Goal: Transaction & Acquisition: Purchase product/service

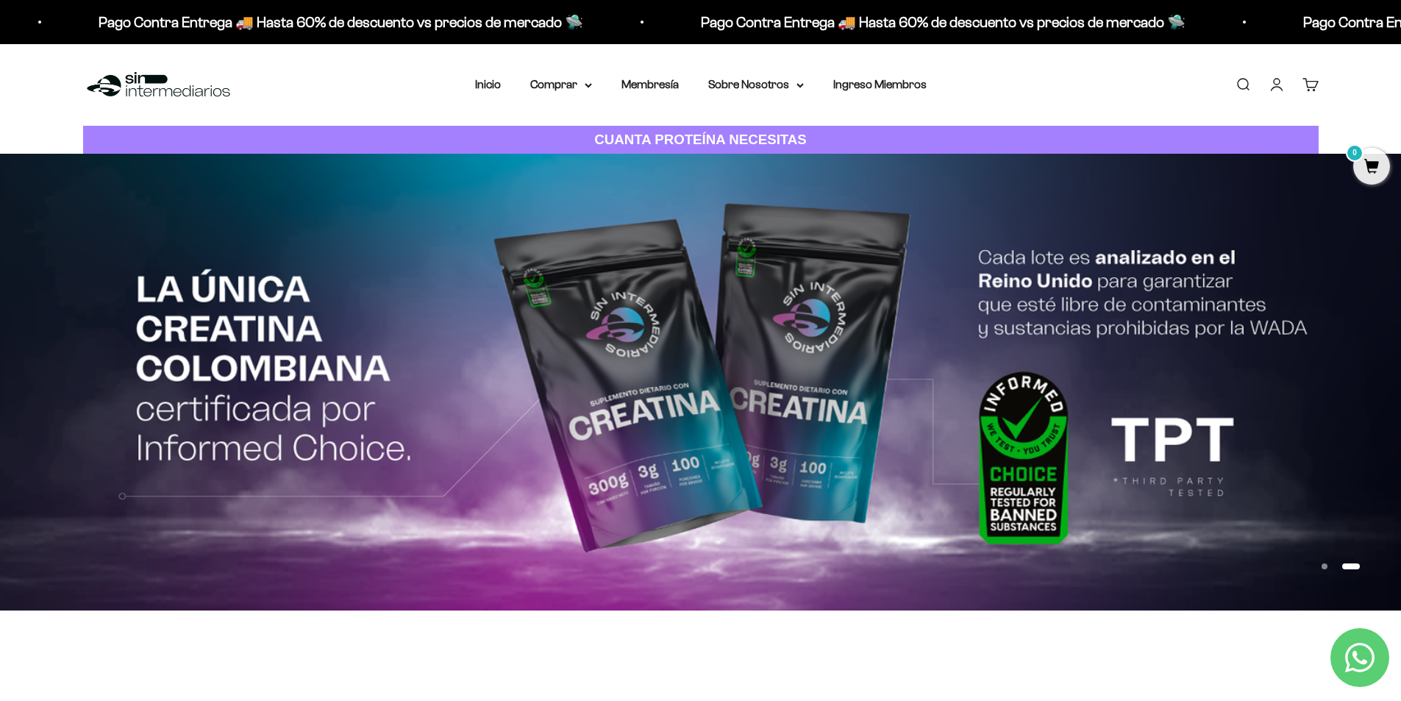
click at [1278, 80] on link "Iniciar sesión" at bounding box center [1277, 84] width 16 height 16
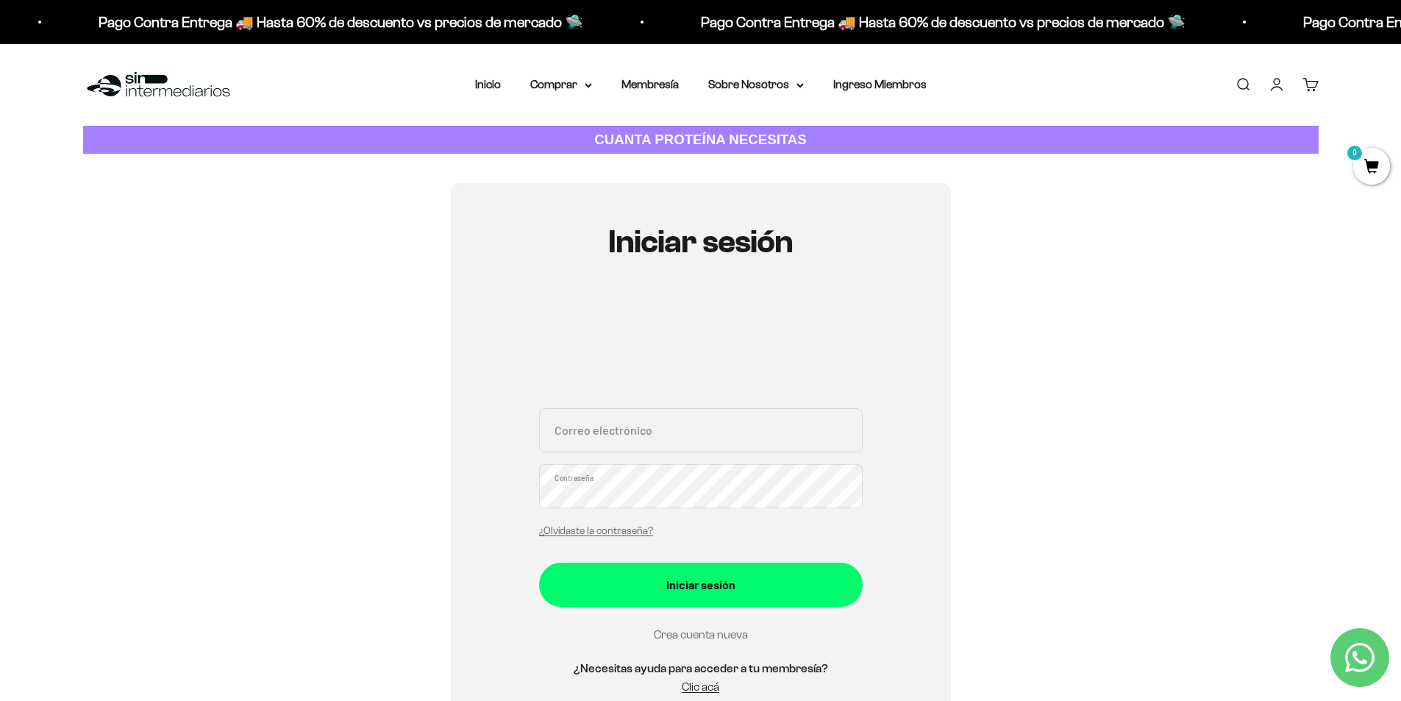
click at [711, 634] on link "Crea cuenta nueva" at bounding box center [701, 634] width 94 height 13
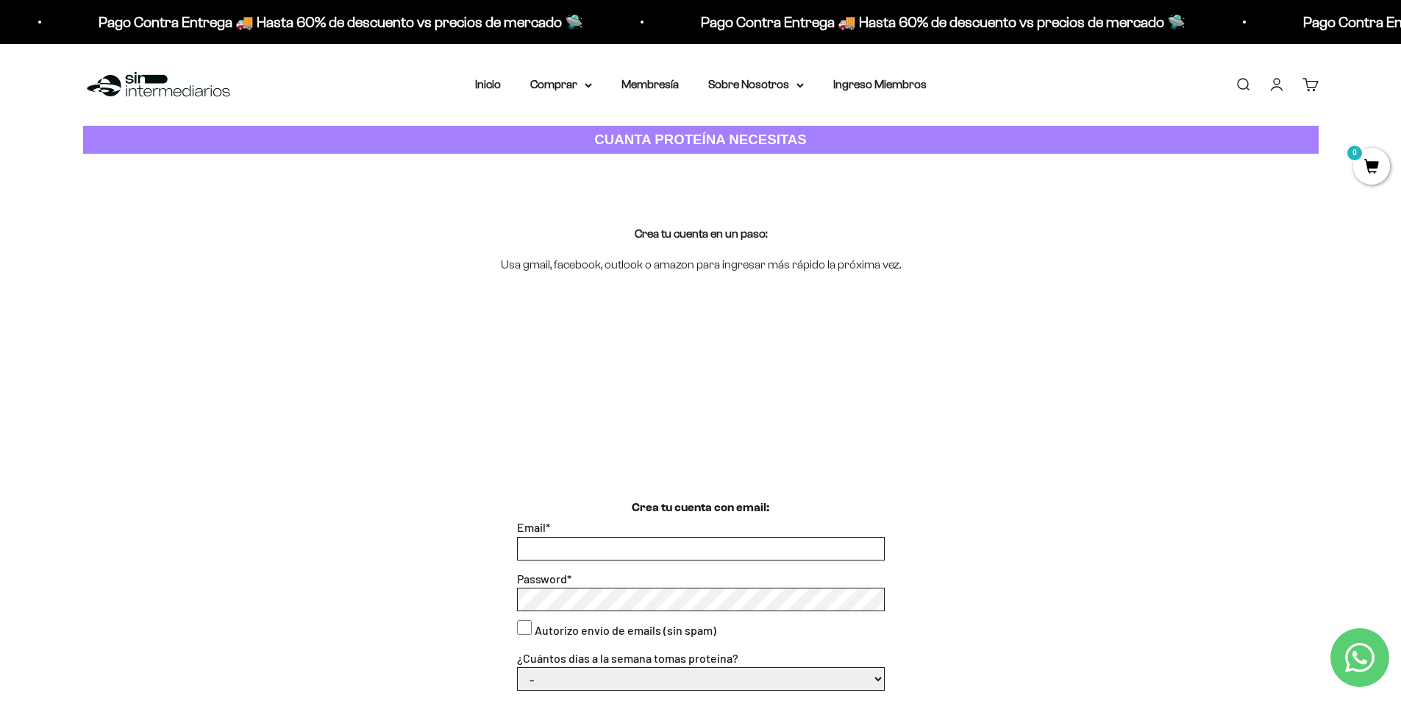
click at [599, 549] on input "Email *" at bounding box center [701, 549] width 366 height 22
type input "marcerabia12@hotmail.com"
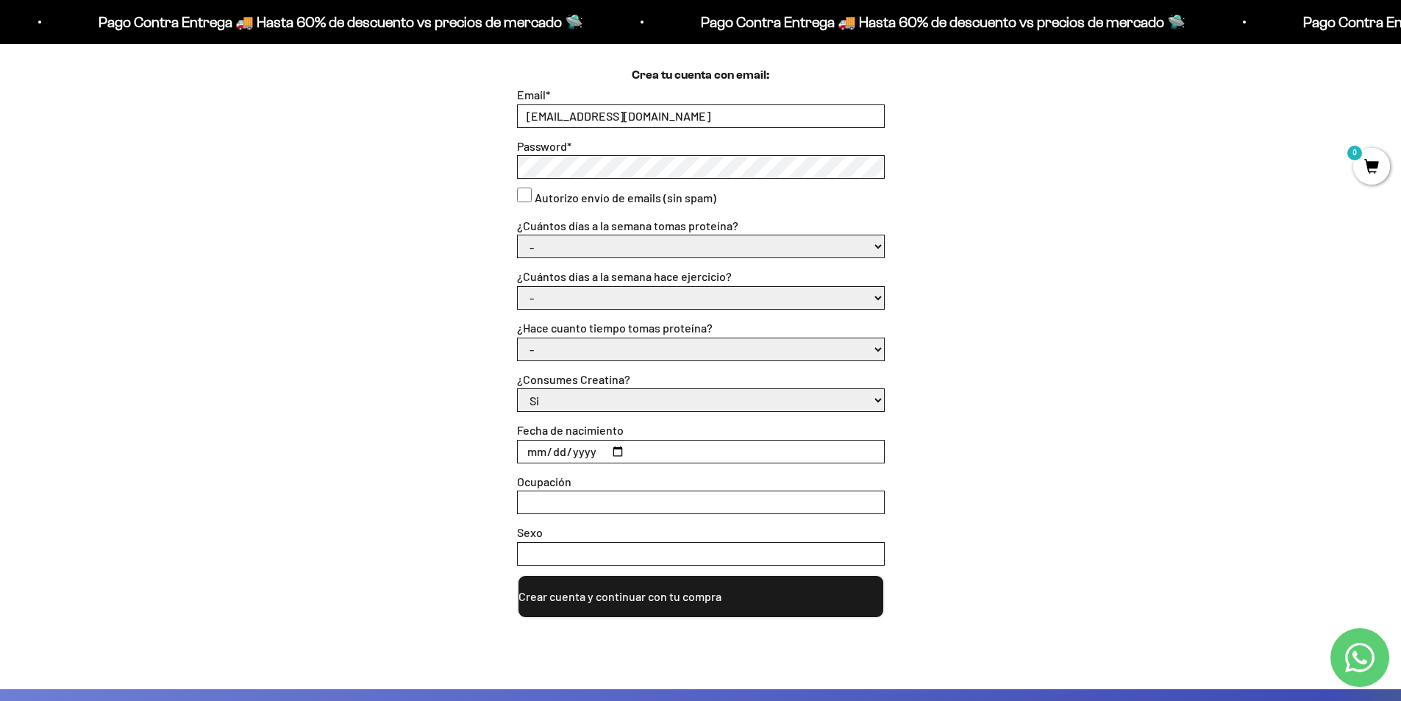
scroll to position [525, 0]
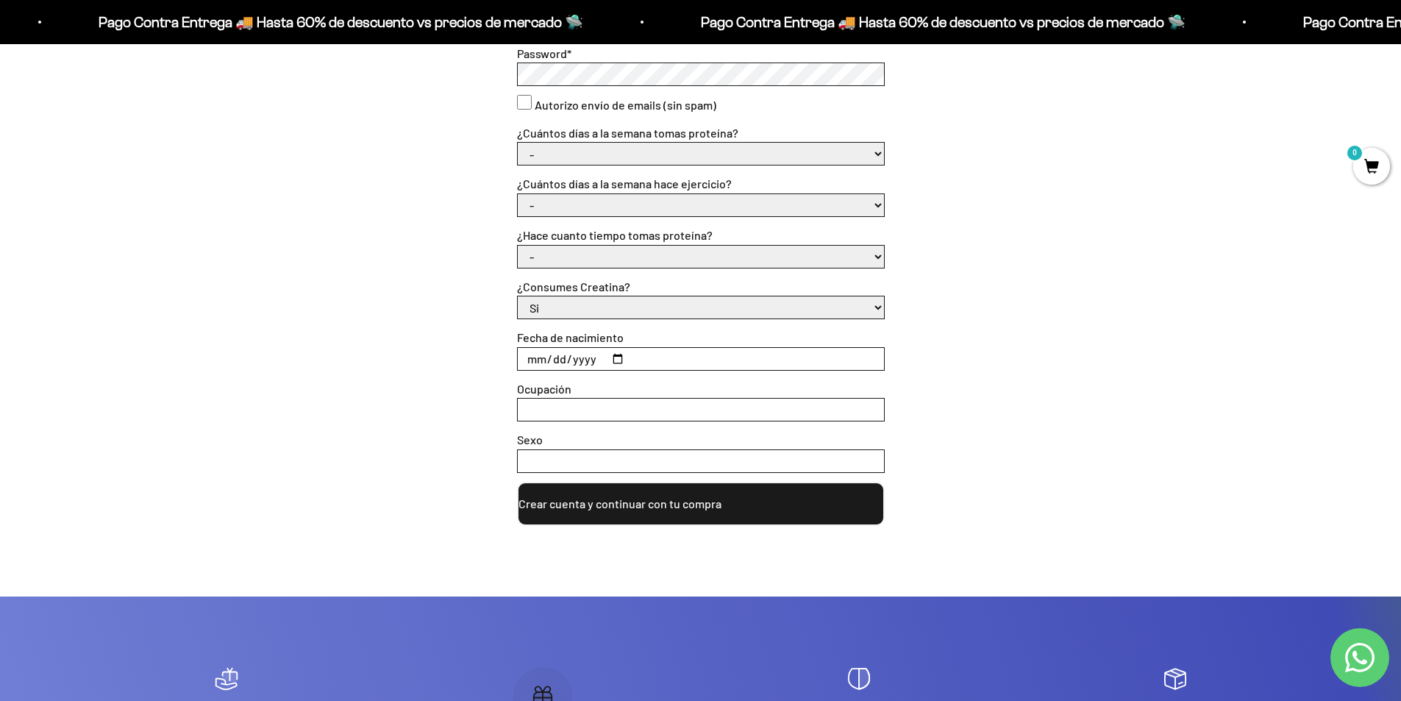
click at [609, 156] on select "- 1 o 2 3 a 5 6 o 7" at bounding box center [701, 154] width 366 height 22
select select "3 a 5"
click at [518, 143] on select "- 1 o 2 3 a 5 6 o 7" at bounding box center [701, 154] width 366 height 22
click at [566, 213] on select "- No hago 1 a 2 días 3 a 5 días 6 o 7 días" at bounding box center [701, 205] width 366 height 22
select select "3 a 5 días"
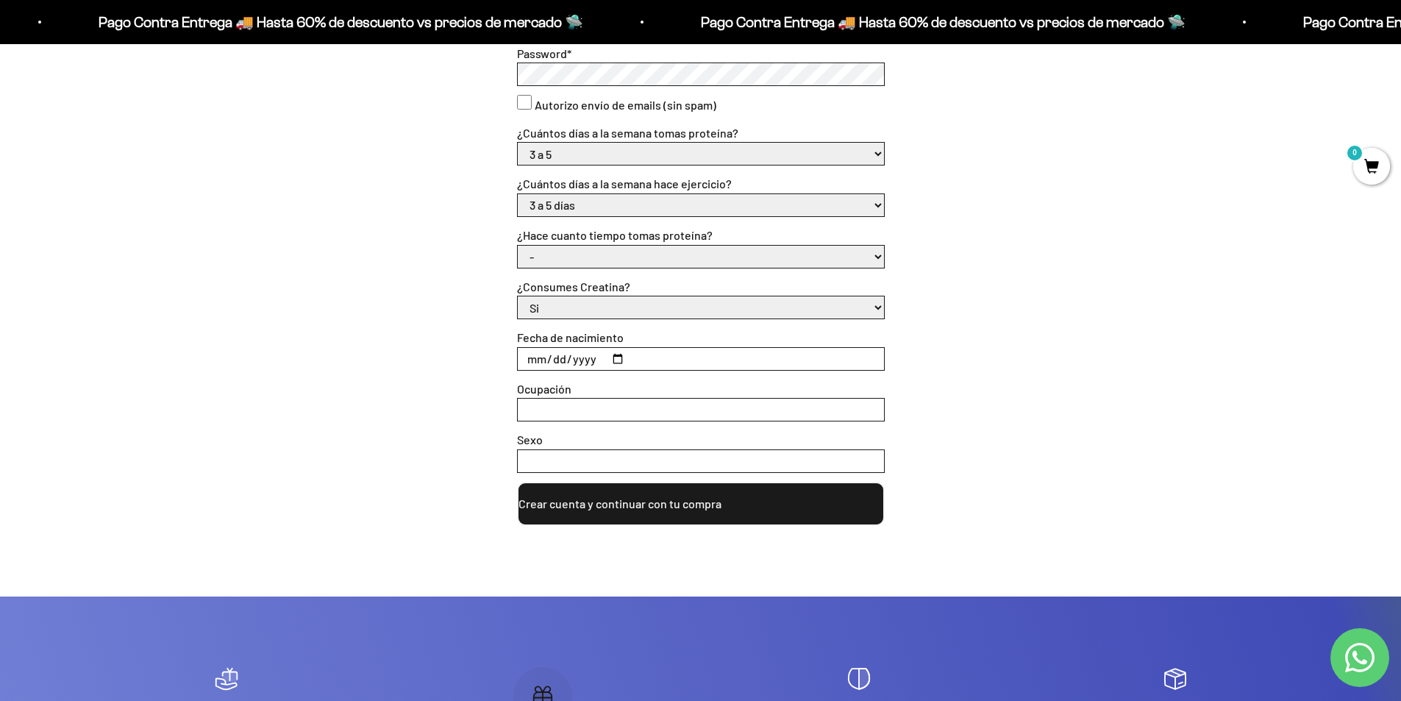
click at [518, 194] on select "- No hago 1 a 2 días 3 a 5 días 6 o 7 días" at bounding box center [701, 205] width 366 height 22
click at [546, 253] on select "- Apenas estoy empezando Menos de 6 meses Más de 6 meses Hace más de un año" at bounding box center [701, 257] width 366 height 22
select select "Menos de 6 meses"
click at [518, 246] on select "- Apenas estoy empezando Menos de 6 meses Más de 6 meses Hace más de un año" at bounding box center [701, 257] width 366 height 22
click at [577, 306] on select "Si No" at bounding box center [701, 307] width 366 height 22
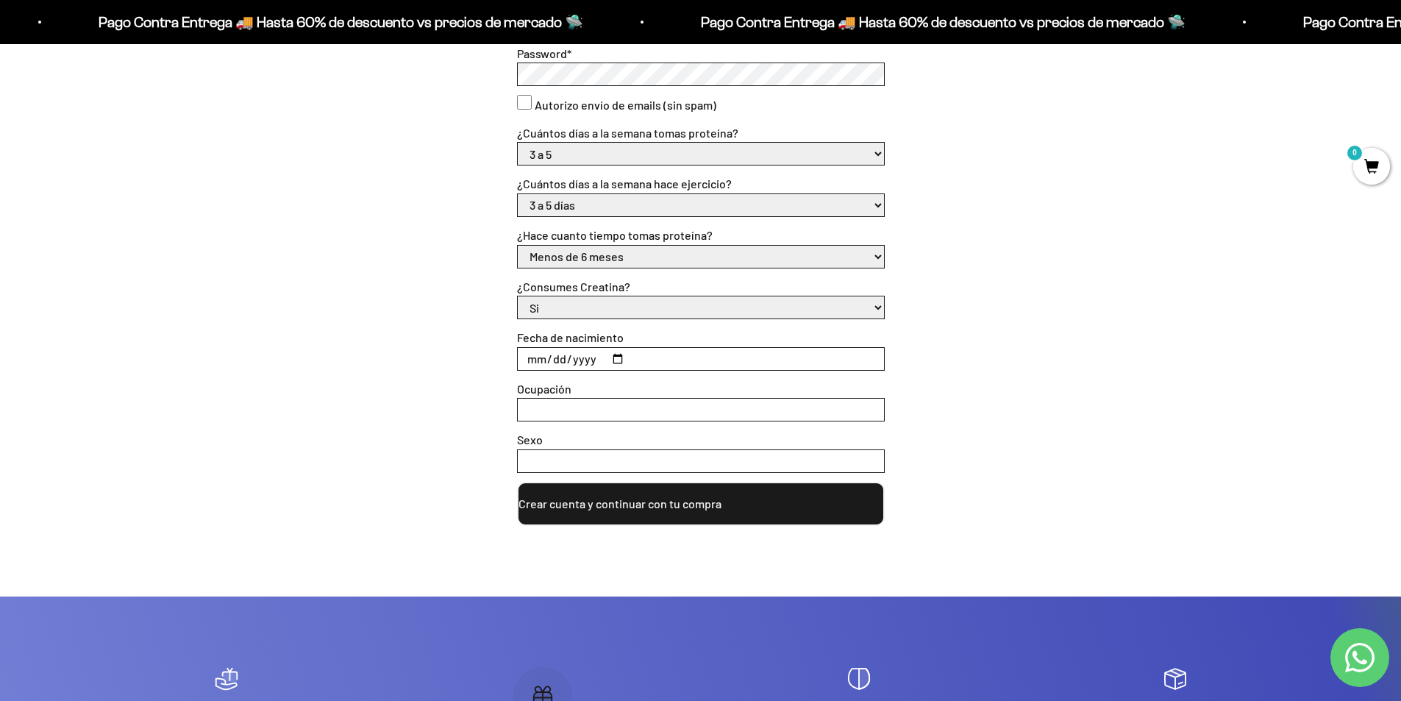
select select "No"
click at [518, 296] on select "Si No" at bounding box center [701, 307] width 366 height 22
click at [566, 355] on input "Fecha de nacimiento" at bounding box center [701, 359] width 366 height 22
click at [535, 359] on input "Fecha de nacimiento" at bounding box center [701, 359] width 366 height 22
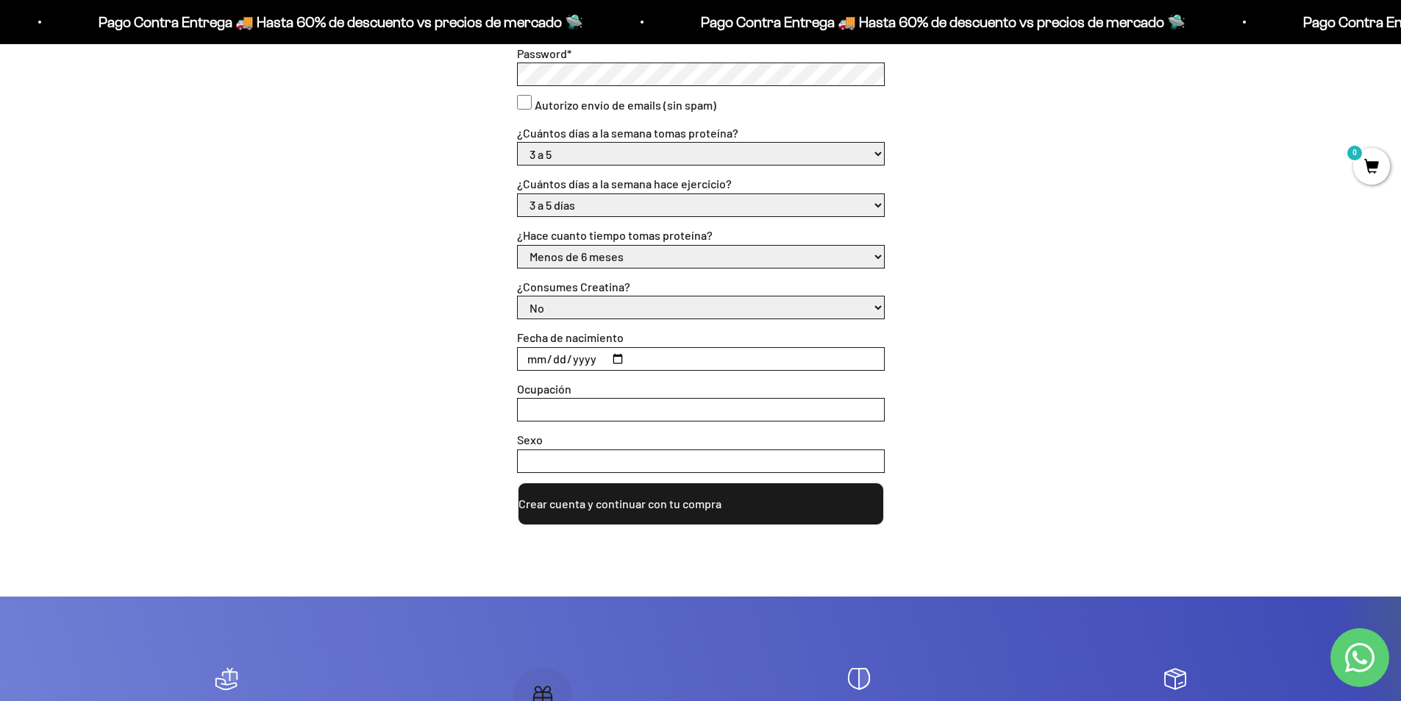
type input "0001-06-06"
click at [574, 405] on input "Ocupación" at bounding box center [701, 410] width 366 height 22
type input "i"
type input "Independiente"
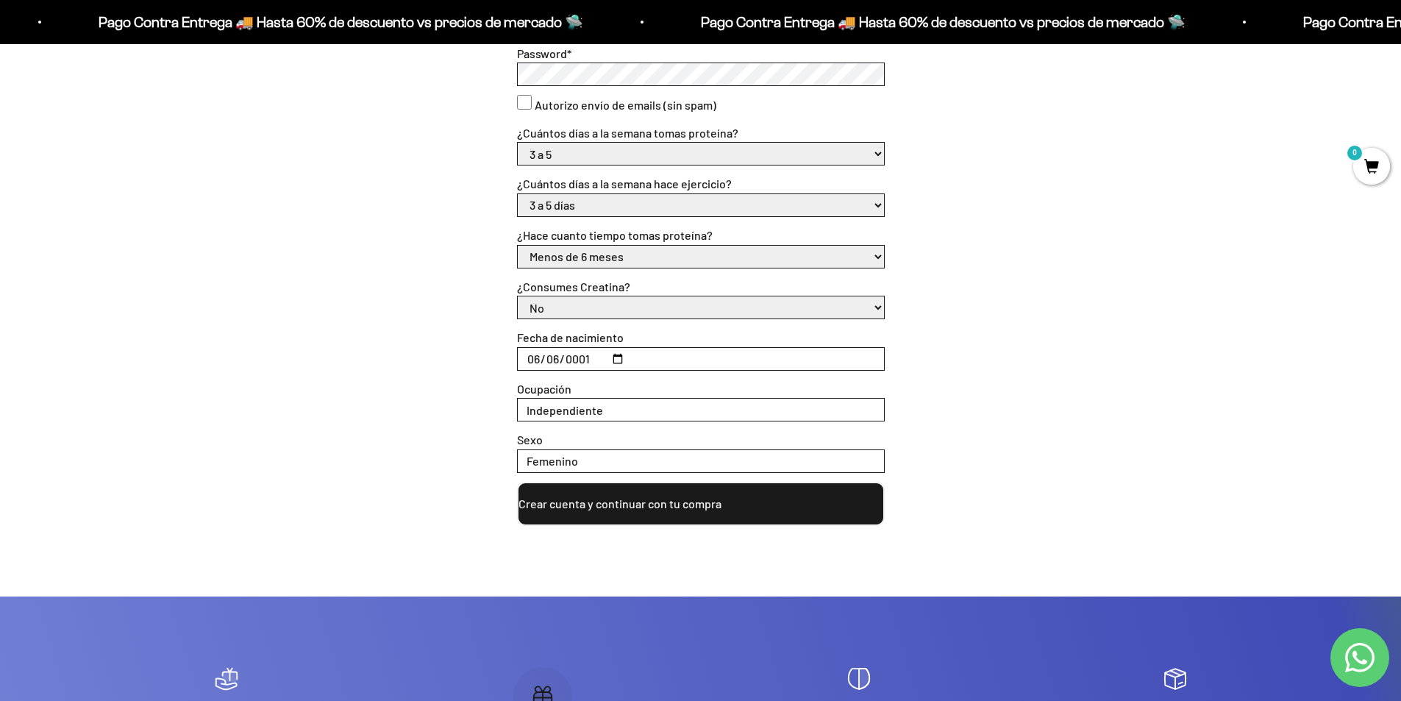
type input "Femenino"
click at [651, 509] on button "Crear cuenta y continuar con tu compra" at bounding box center [701, 504] width 368 height 44
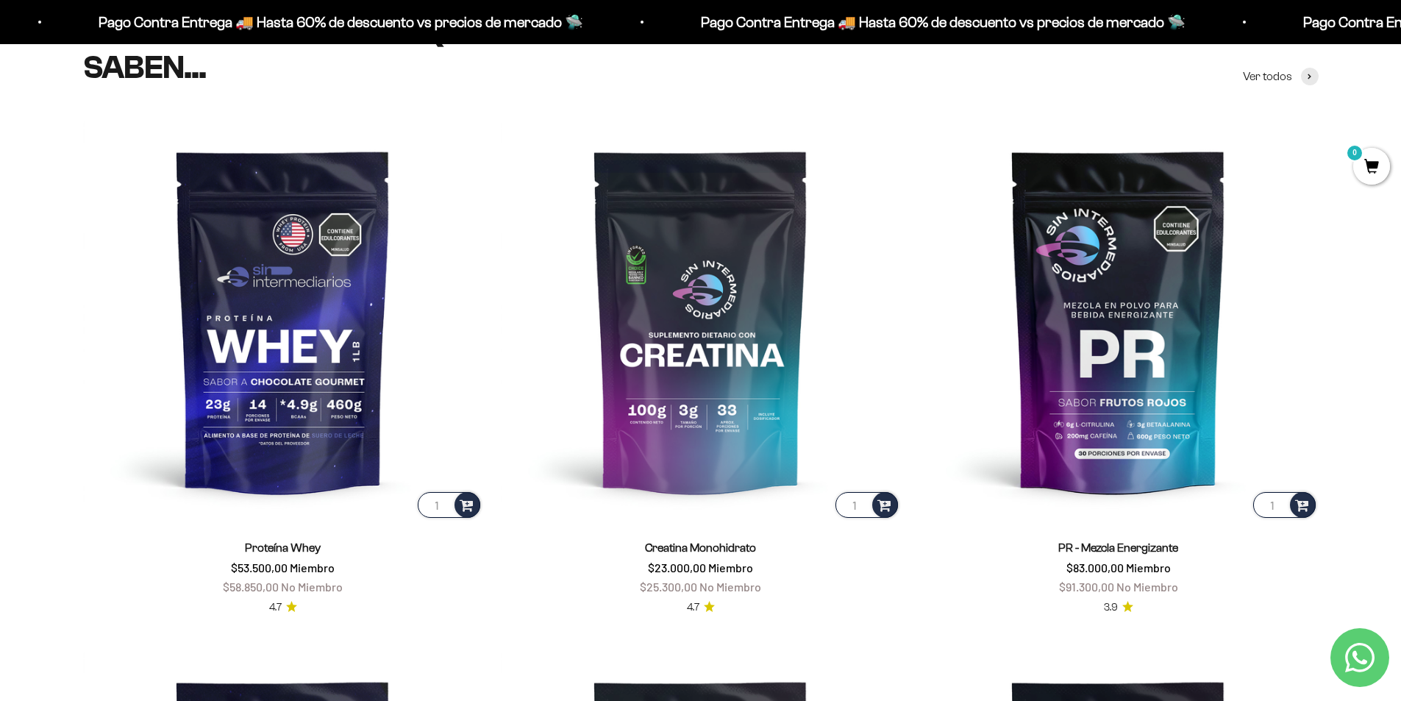
scroll to position [682, 0]
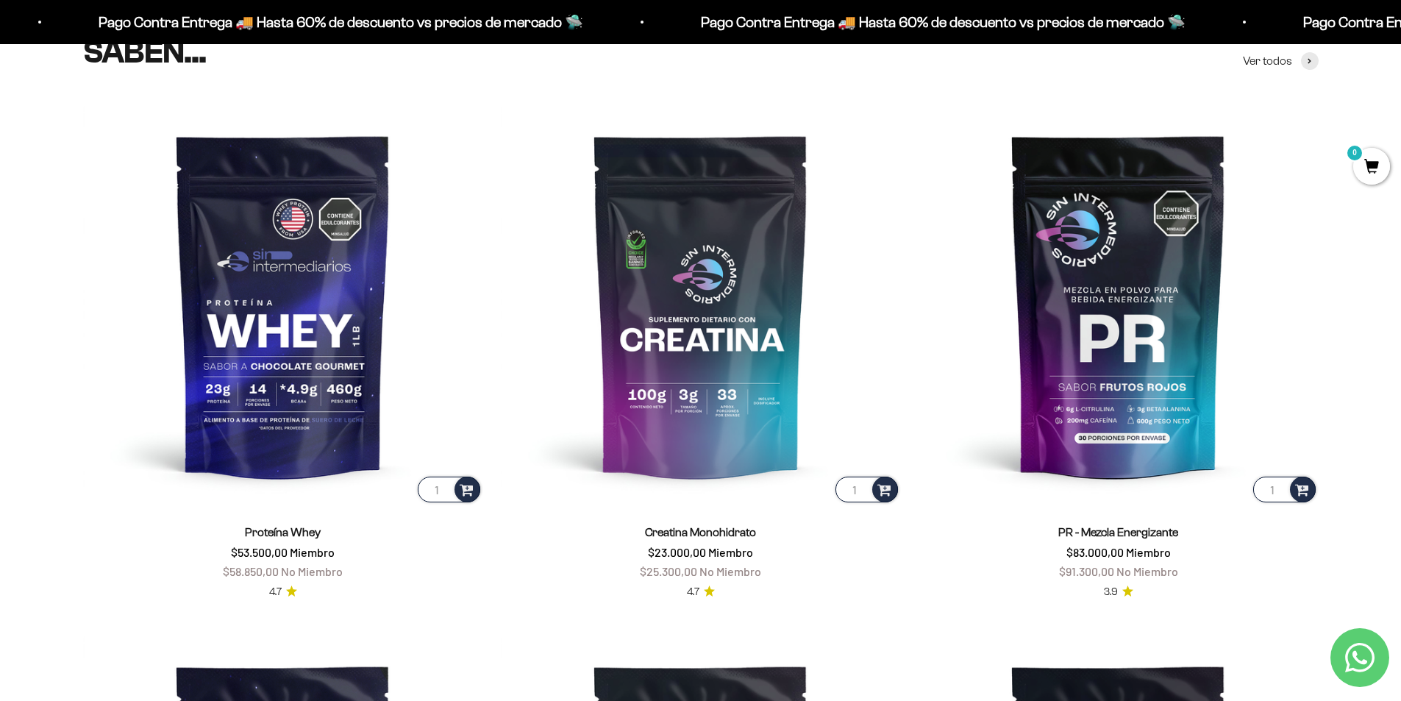
click at [284, 536] on link "Proteína Whey" at bounding box center [283, 532] width 76 height 13
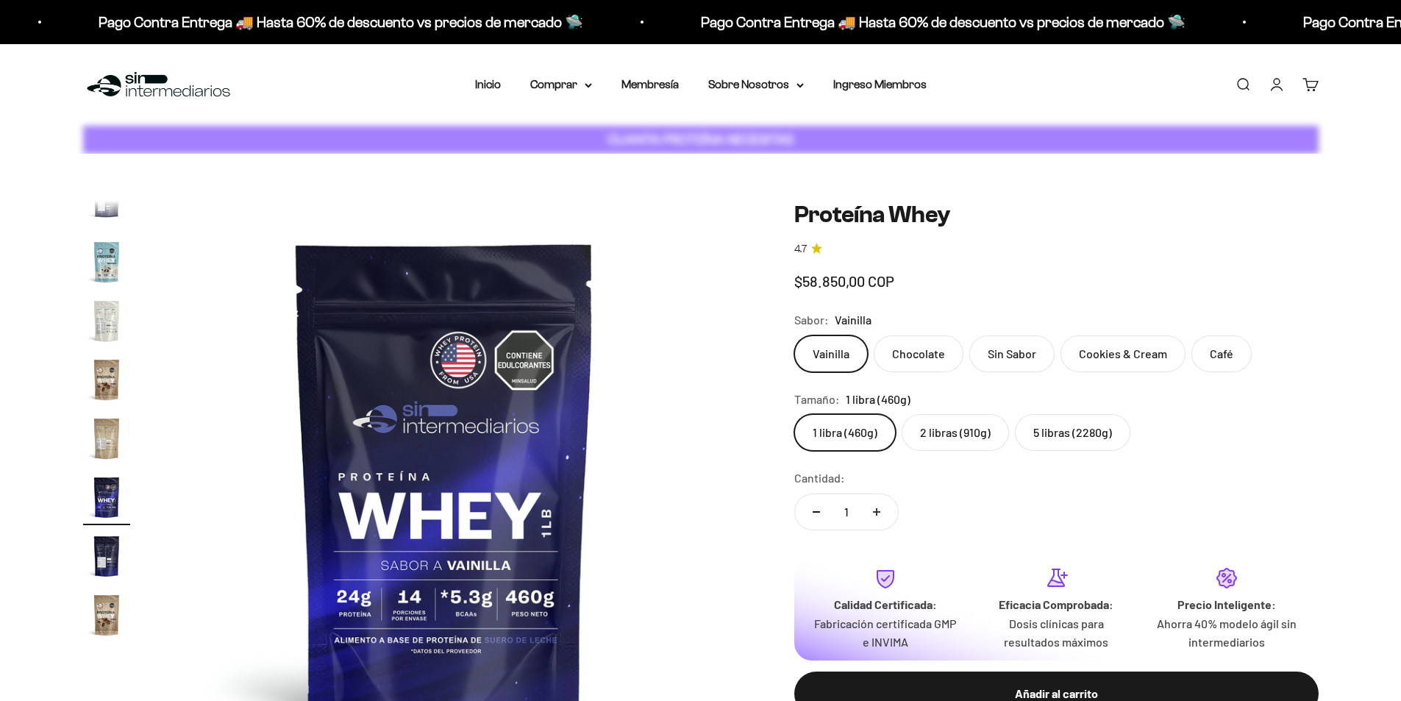
scroll to position [708, 0]
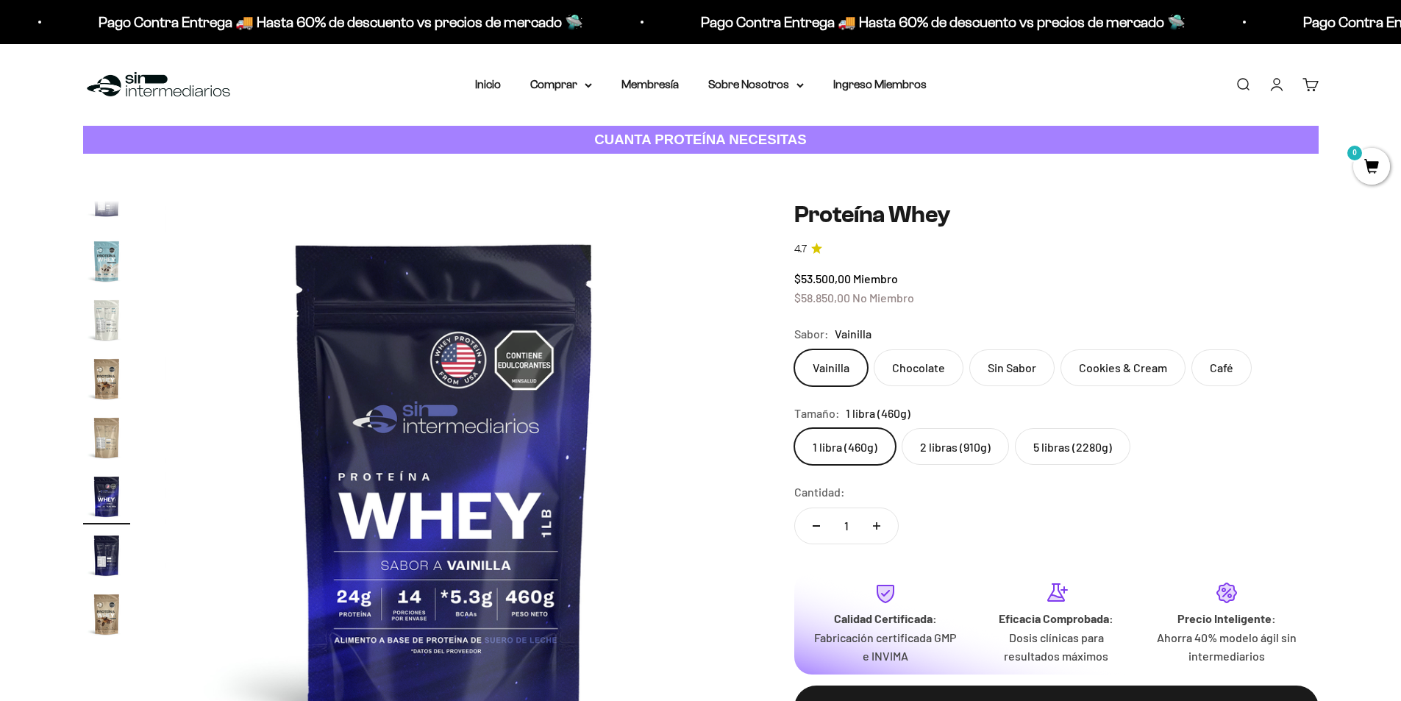
click at [966, 444] on label "2 libras (910g)" at bounding box center [955, 446] width 107 height 37
click at [794, 428] on input "2 libras (910g)" at bounding box center [794, 427] width 1 height 1
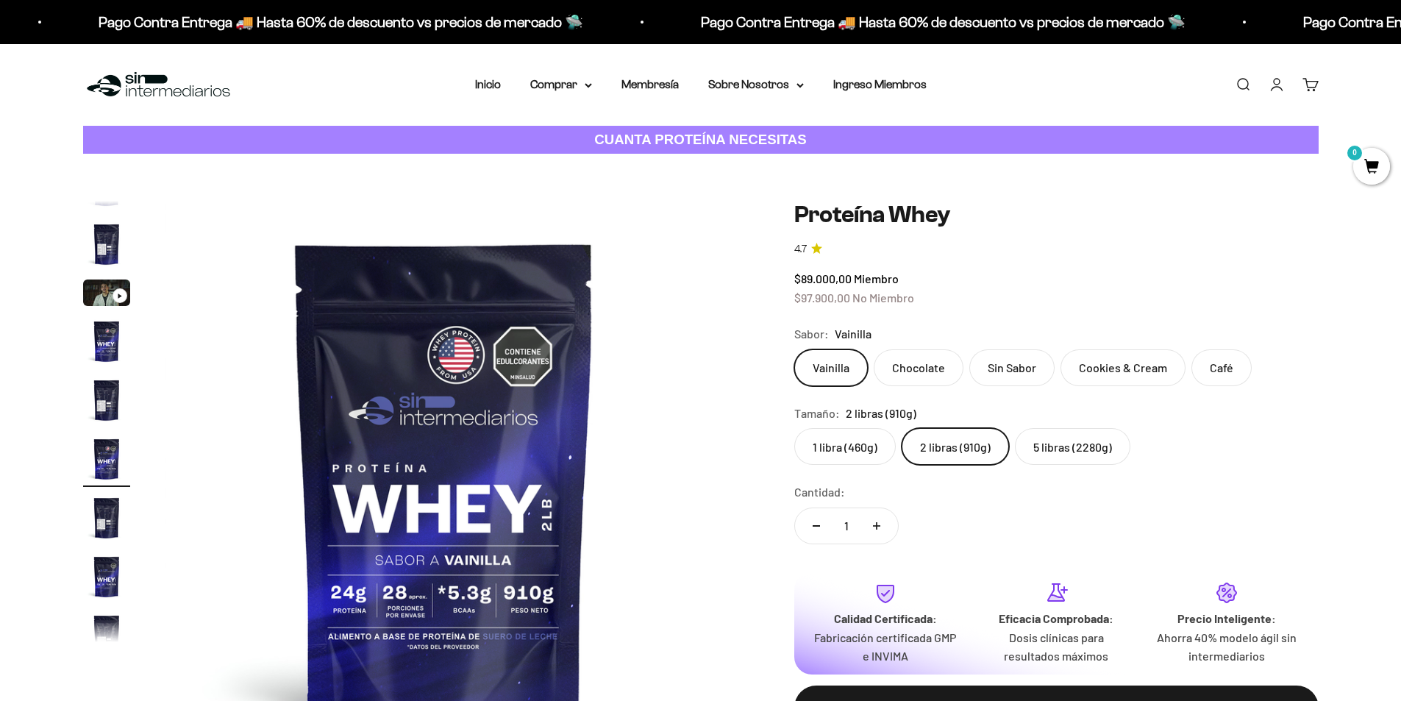
scroll to position [27, 0]
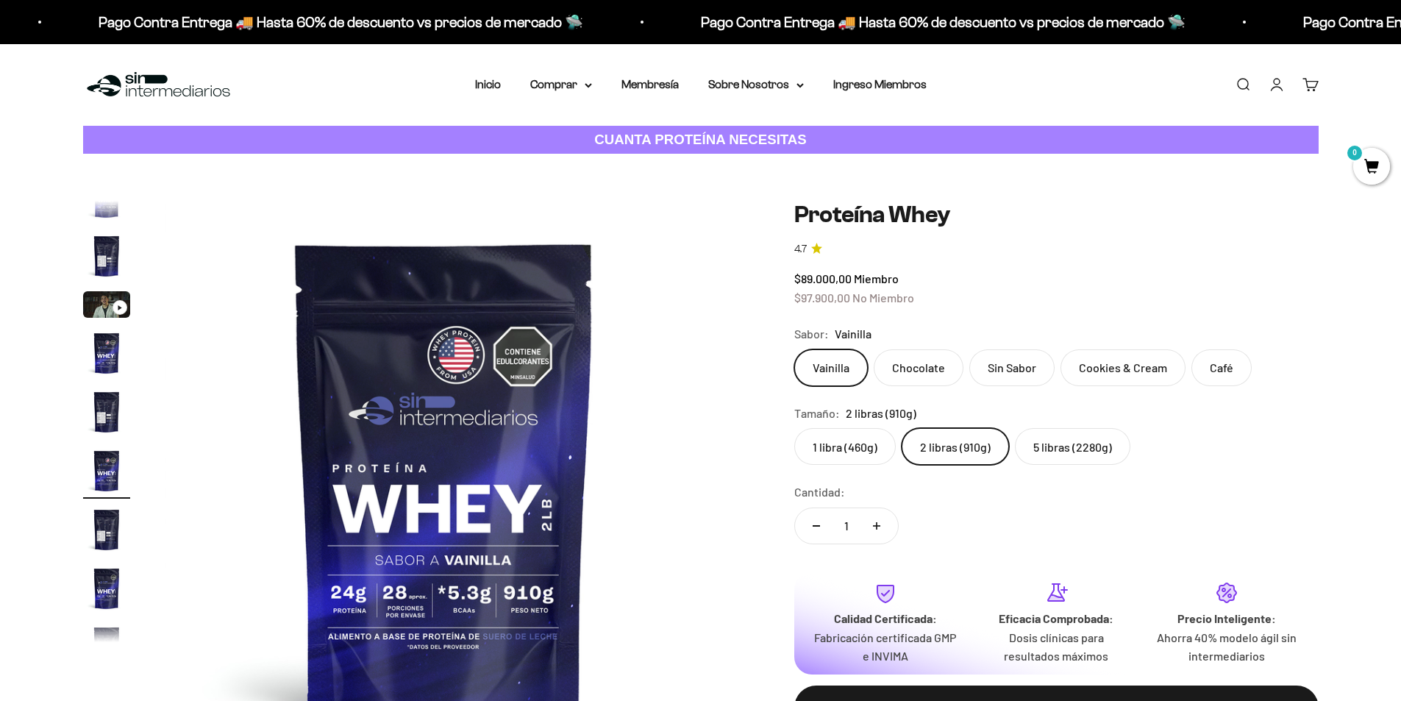
click at [1058, 452] on label "5 libras (2280g)" at bounding box center [1072, 446] width 115 height 37
click at [794, 428] on input "5 libras (2280g)" at bounding box center [794, 427] width 1 height 1
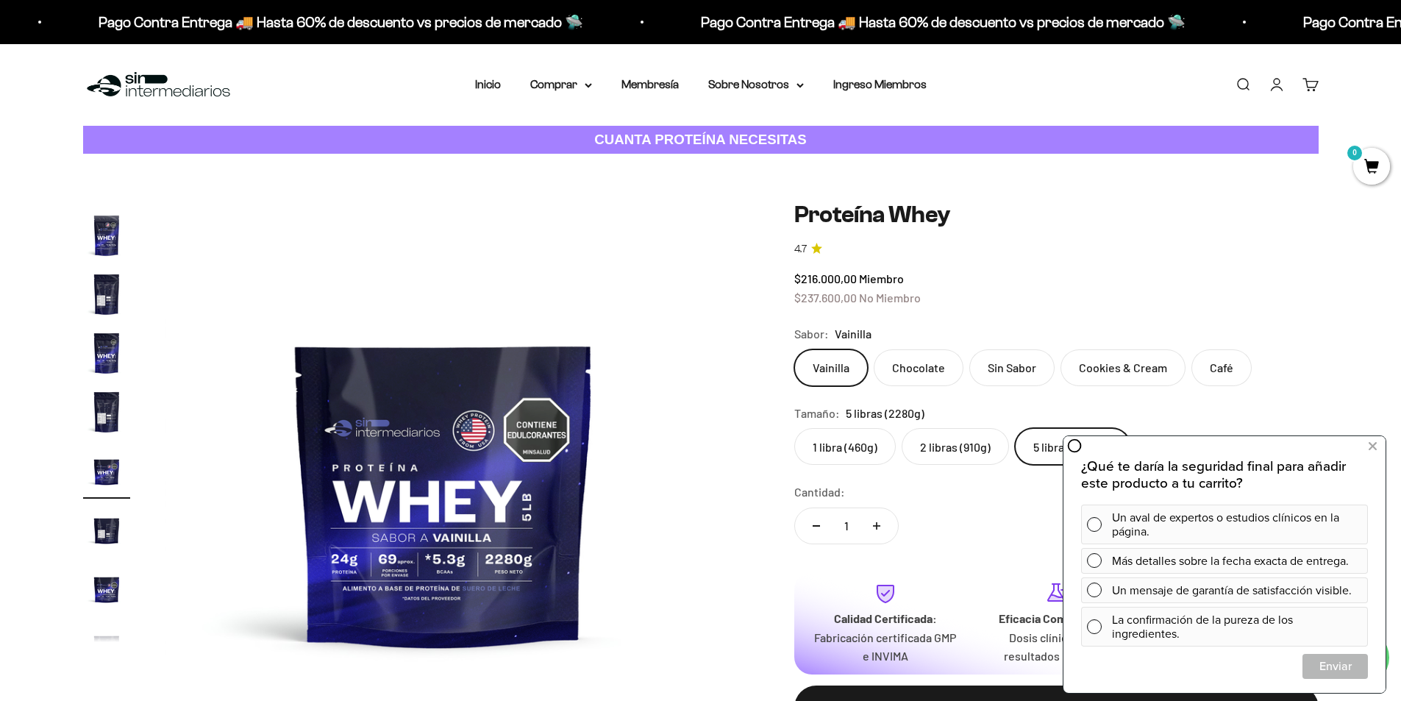
click at [987, 450] on label "2 libras (910g)" at bounding box center [955, 446] width 107 height 37
click at [794, 428] on input "2 libras (910g)" at bounding box center [794, 427] width 1 height 1
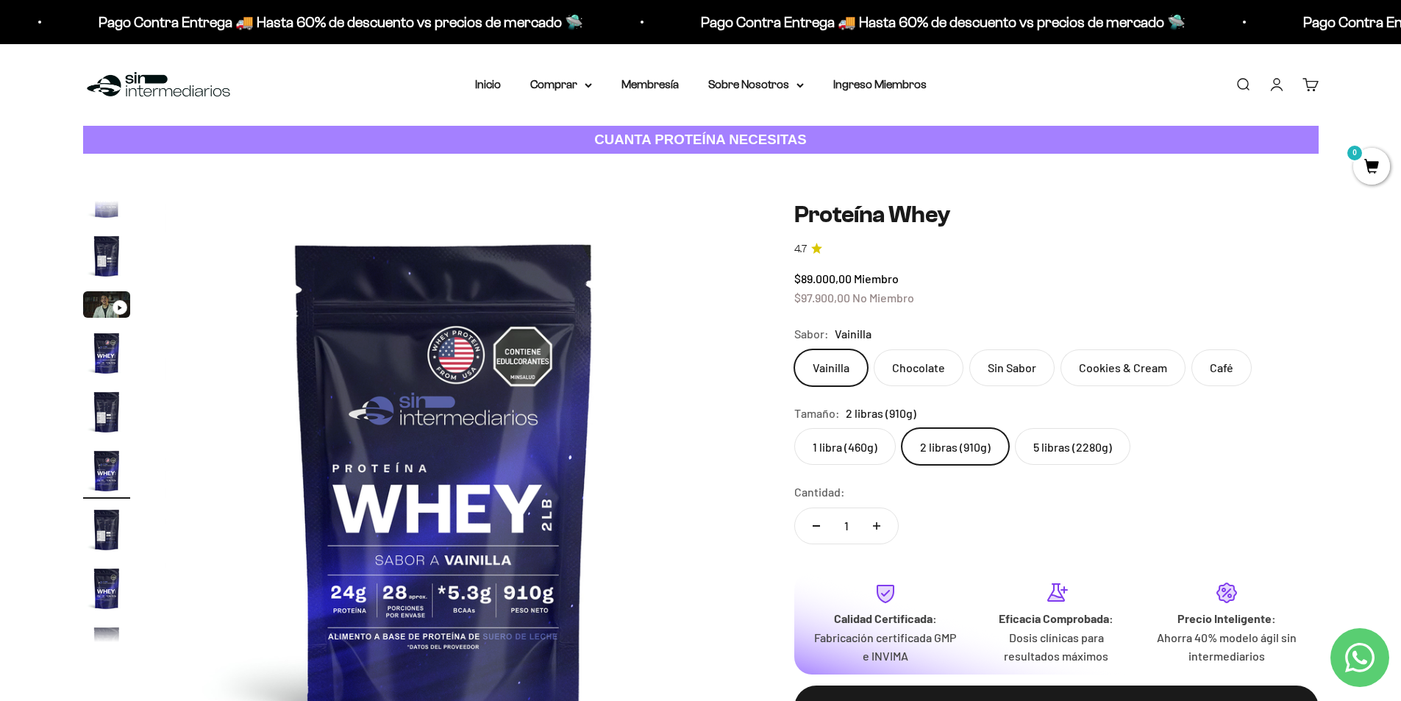
click at [927, 367] on label "Chocolate" at bounding box center [919, 367] width 90 height 37
click at [794, 349] on input "Chocolate" at bounding box center [794, 349] width 1 height 1
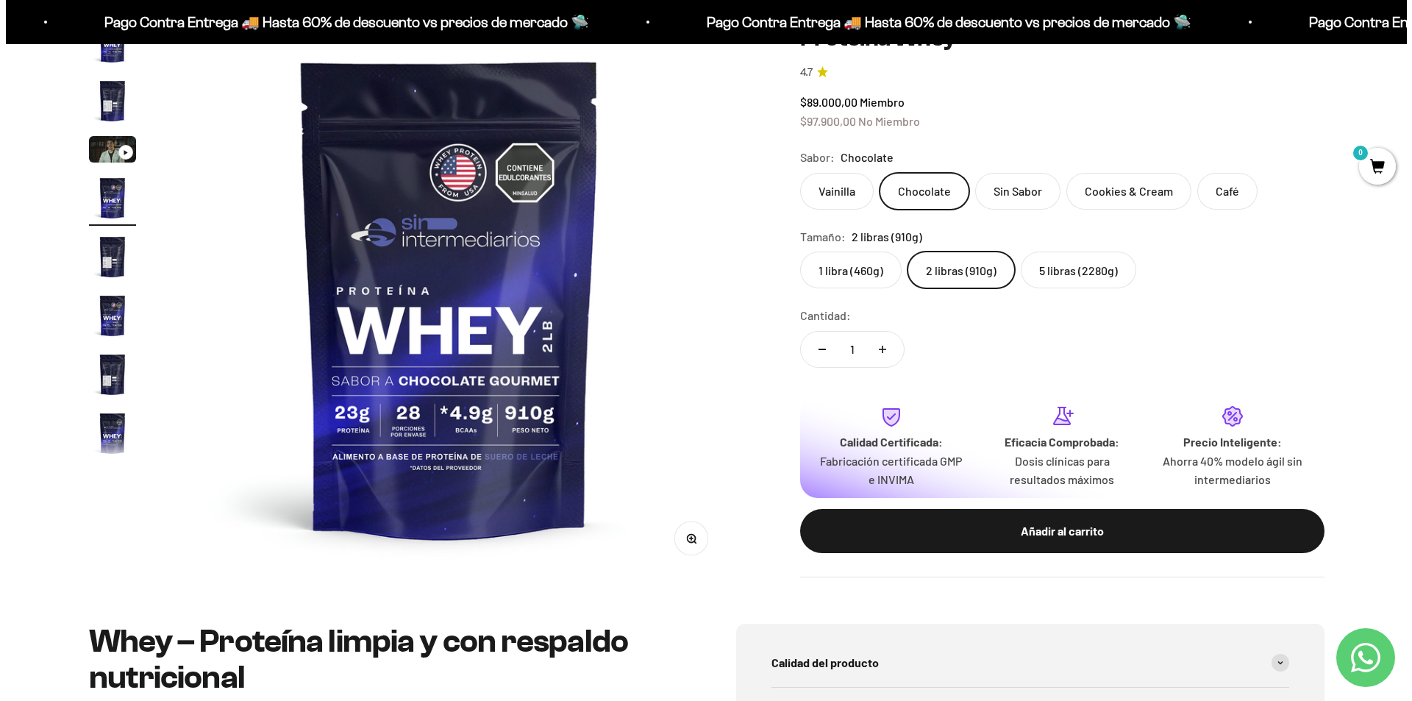
scroll to position [197, 0]
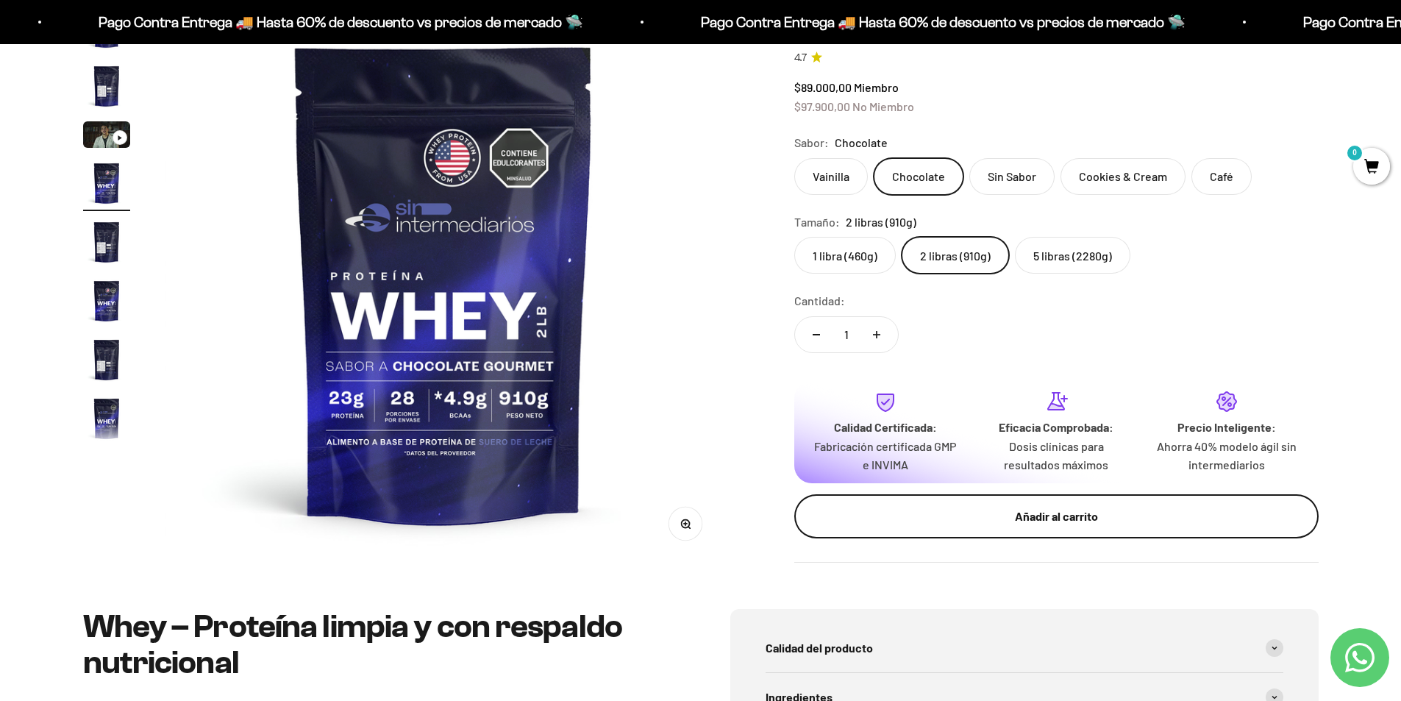
click at [1103, 521] on div "Añadir al carrito" at bounding box center [1057, 516] width 466 height 19
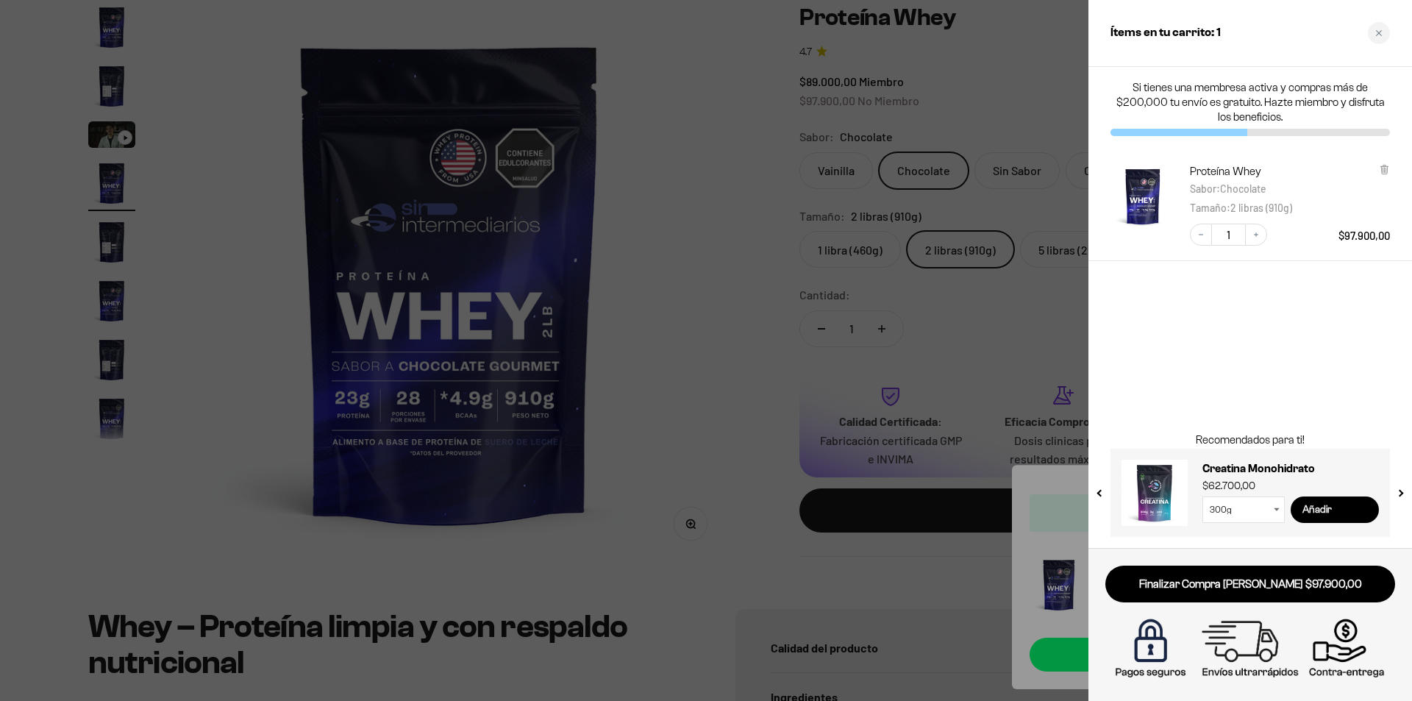
click at [1317, 511] on input "Añadir" at bounding box center [1335, 509] width 88 height 26
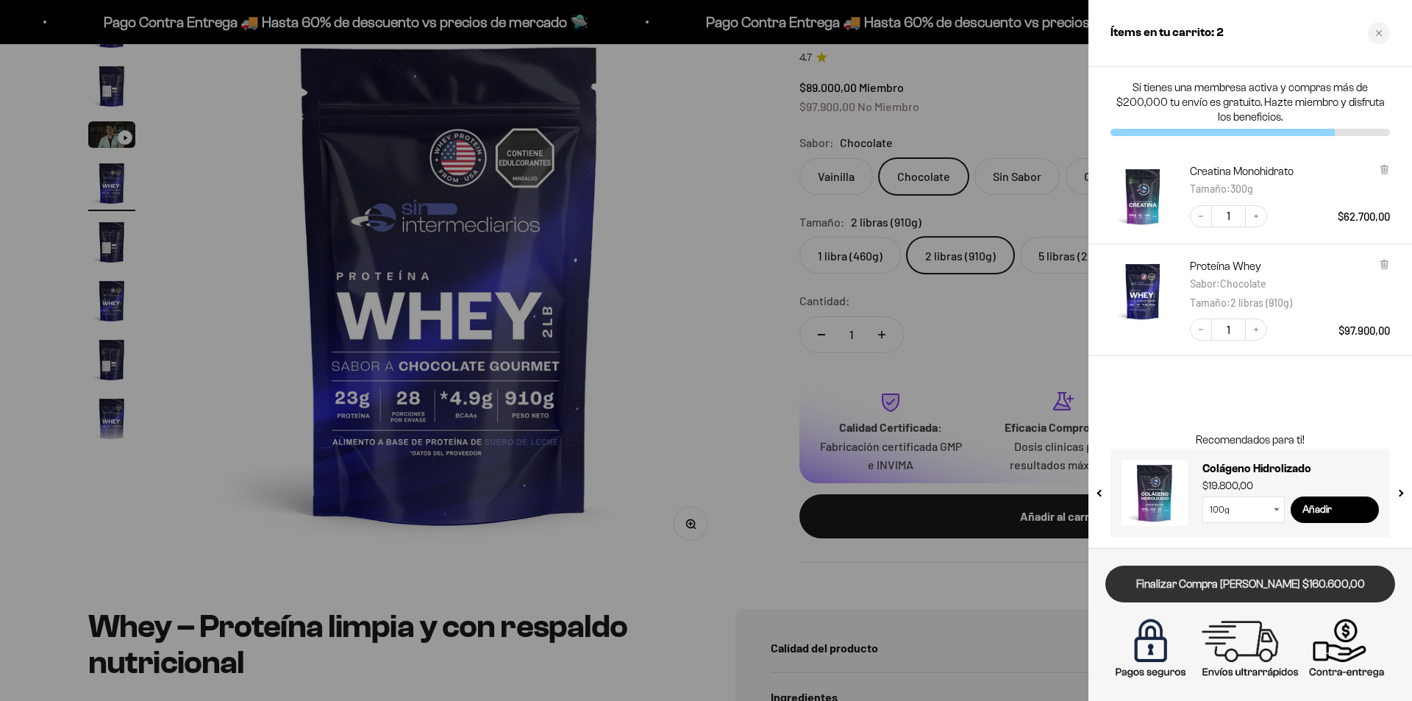
click at [1256, 583] on link "Finalizar Compra [PERSON_NAME] $160.600,00" at bounding box center [1250, 585] width 290 height 38
